Goal: Use online tool/utility: Utilize a website feature to perform a specific function

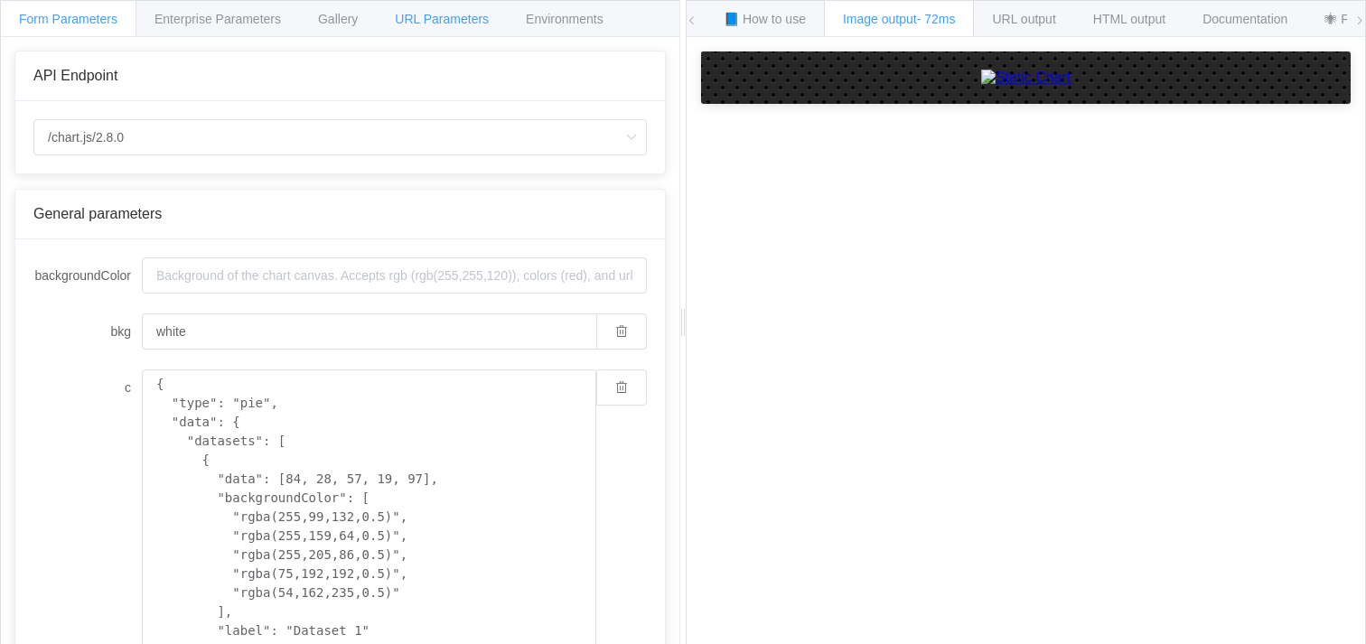
click at [436, 14] on span "URL Parameters" at bounding box center [442, 19] width 94 height 14
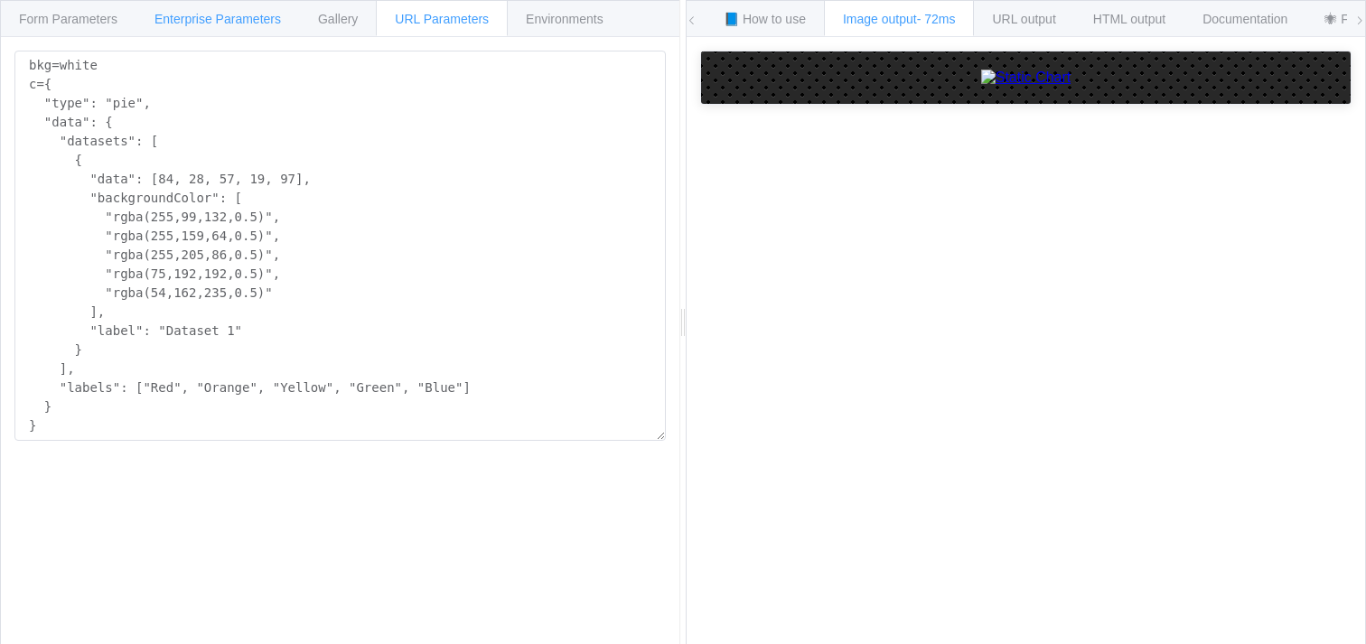
click at [171, 13] on span "Enterprise Parameters" at bounding box center [217, 19] width 126 height 14
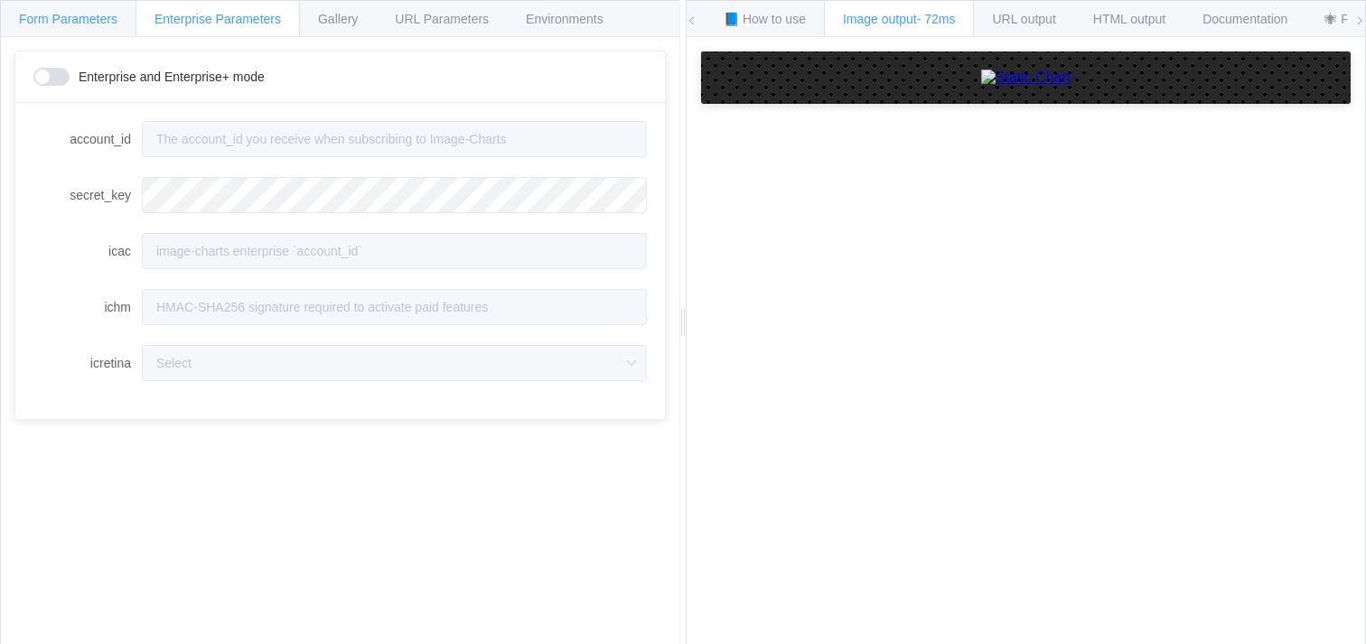
click at [90, 23] on span "Form Parameters" at bounding box center [68, 19] width 98 height 14
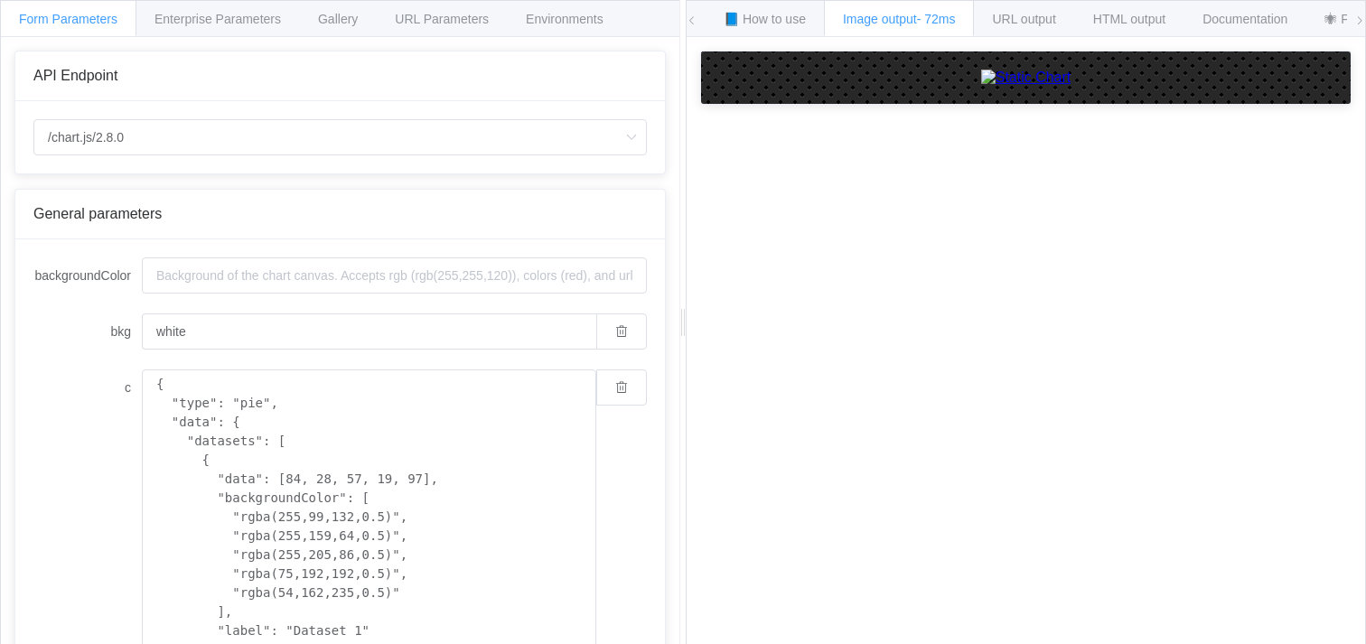
click at [1358, 23] on icon at bounding box center [1359, 20] width 11 height 11
